Goal: Find specific page/section: Find specific page/section

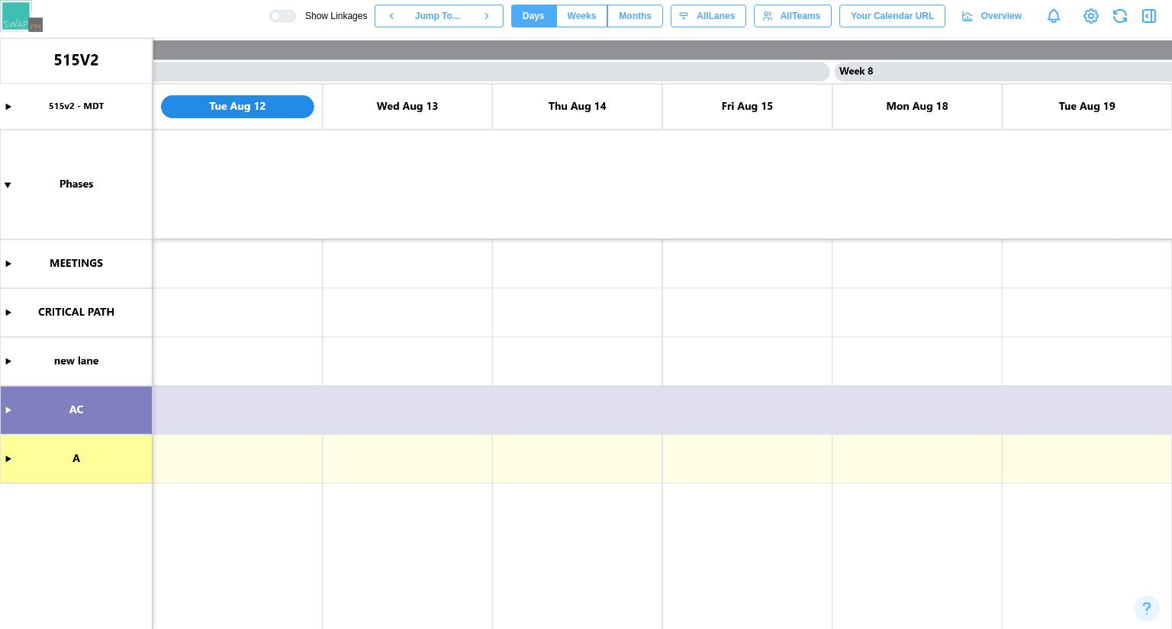
scroll to position [0, 5265]
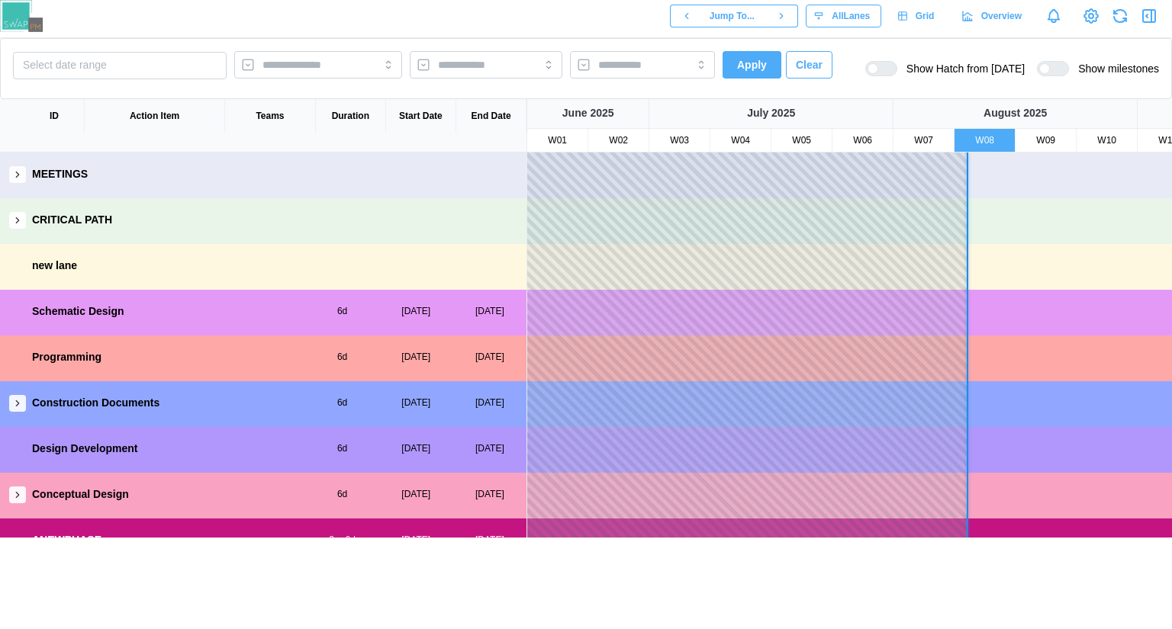
click at [764, 483] on div at bounding box center [954, 496] width 854 height 46
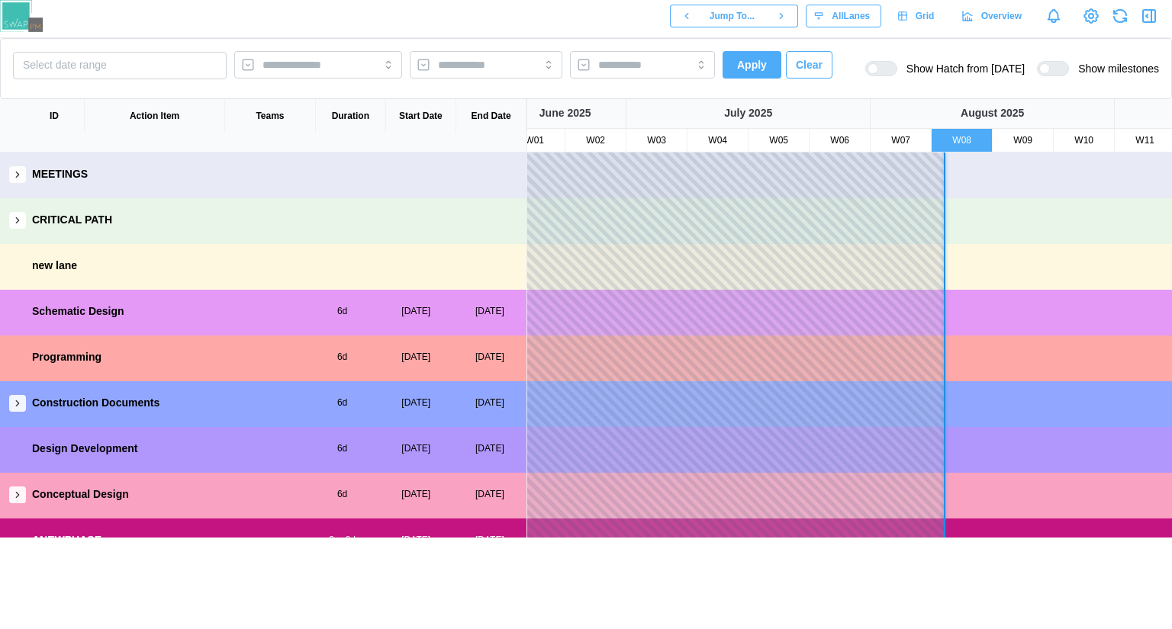
scroll to position [0, 31]
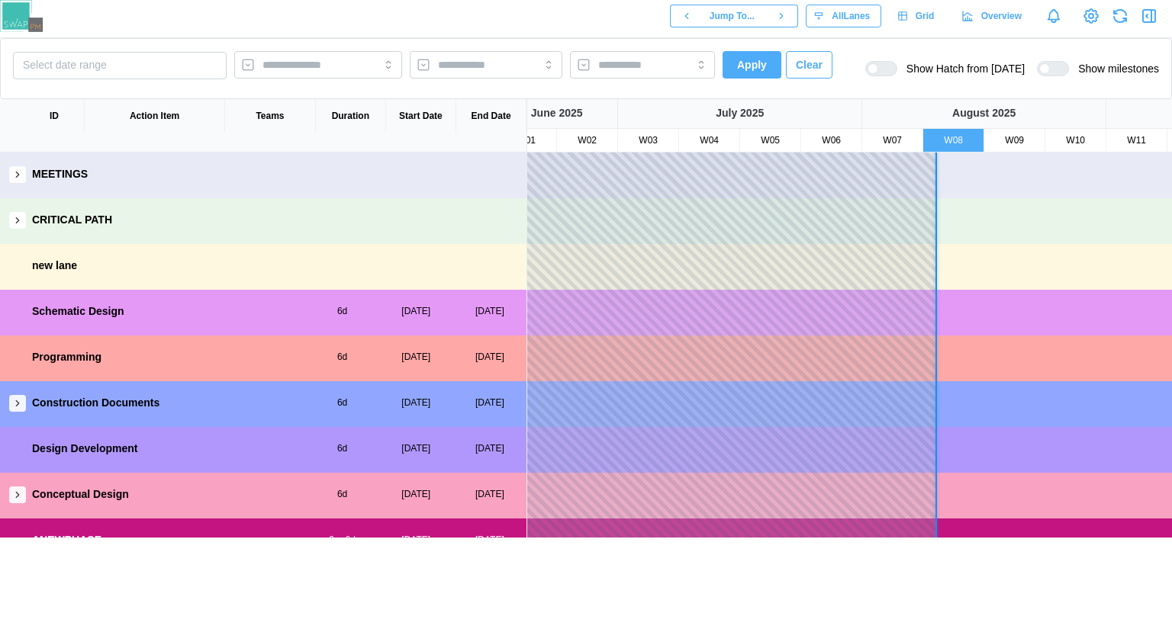
drag, startPoint x: 764, startPoint y: 483, endPoint x: 732, endPoint y: 507, distance: 39.7
click at [732, 507] on div at bounding box center [923, 496] width 854 height 46
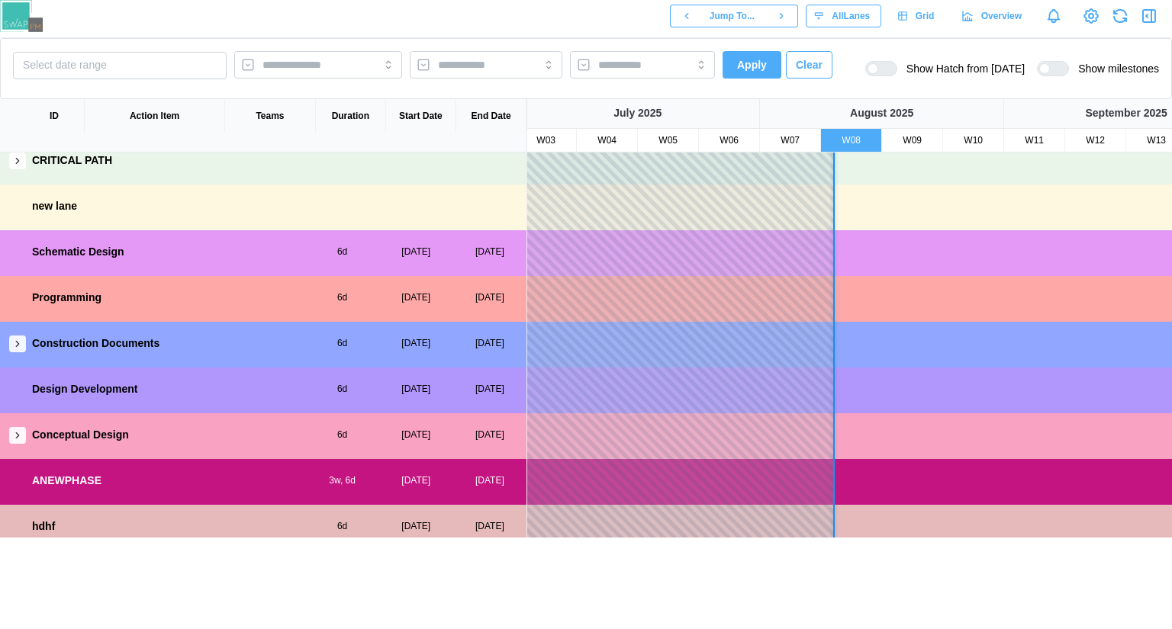
scroll to position [72, 0]
